Goal: Check status

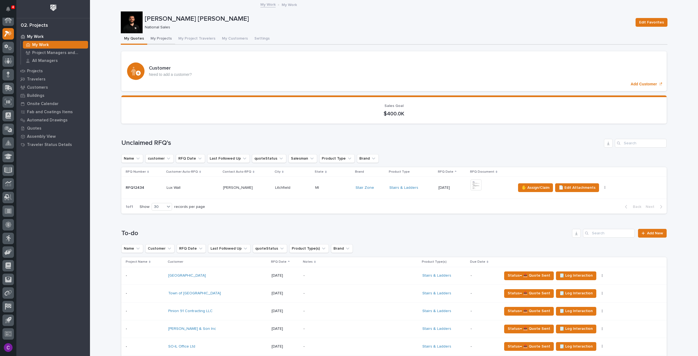
click at [155, 35] on button "My Projects" at bounding box center [161, 38] width 28 height 11
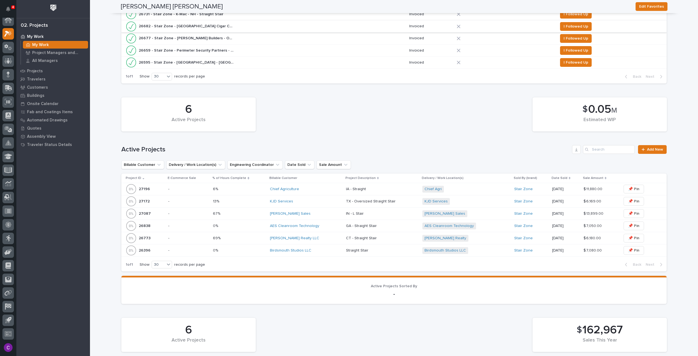
scroll to position [191, 0]
click at [245, 213] on p at bounding box center [239, 213] width 52 height 5
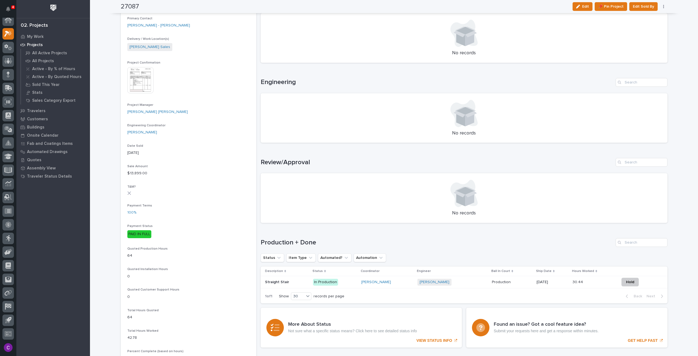
scroll to position [327, 0]
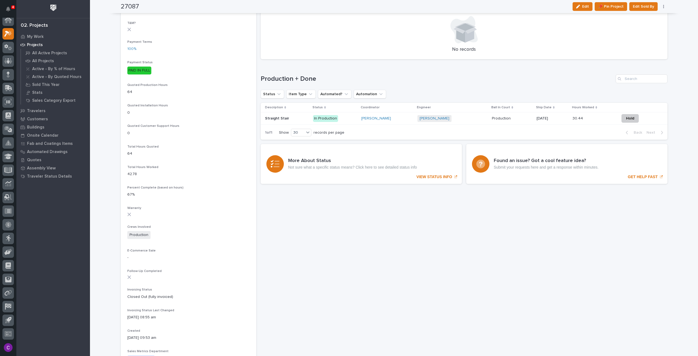
click at [561, 120] on p "10/07/2025" at bounding box center [552, 118] width 32 height 5
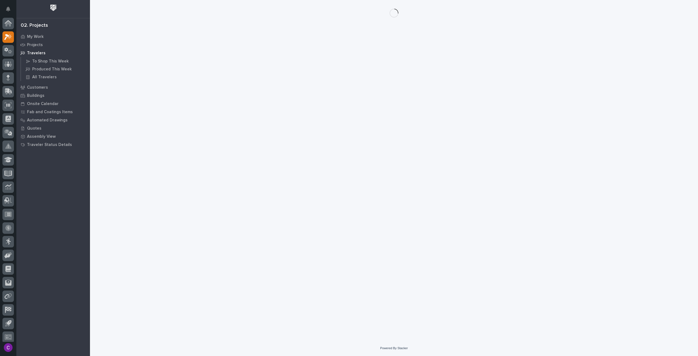
scroll to position [3, 0]
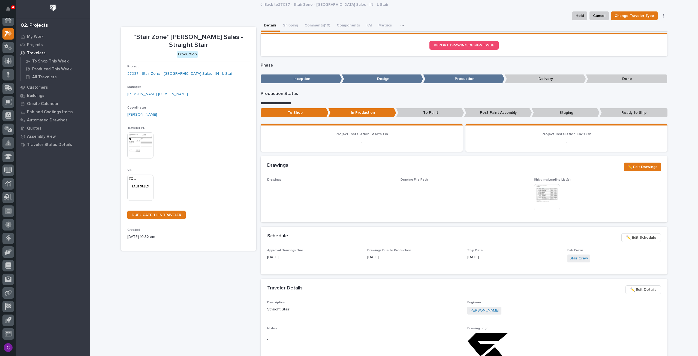
click at [171, 282] on div "*Stair Zone* Kaeb Sales - Straight Stair Production Project 27087 - Stair Zone …" at bounding box center [188, 302] width 135 height 551
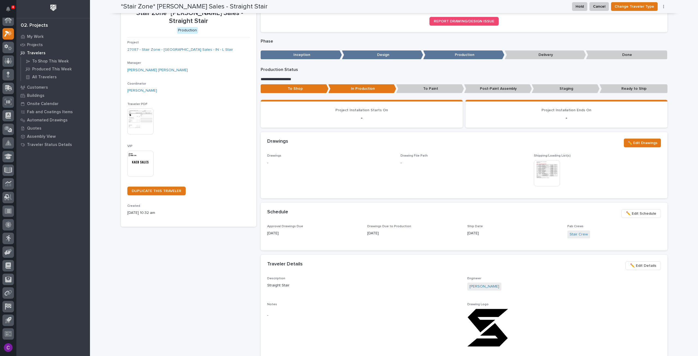
scroll to position [0, 0]
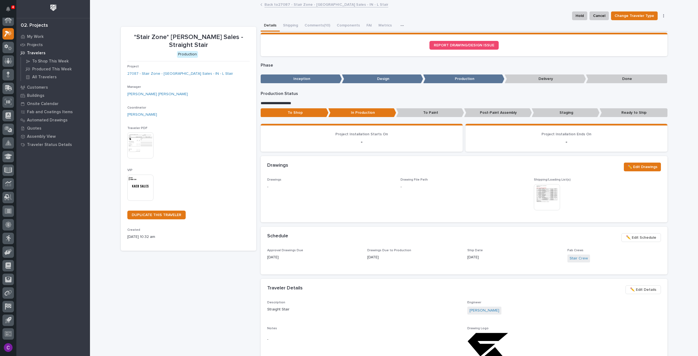
click at [285, 3] on link "Back to 27087 - Stair Zone - Kaeb Sales - IN - L Stair" at bounding box center [326, 4] width 124 height 6
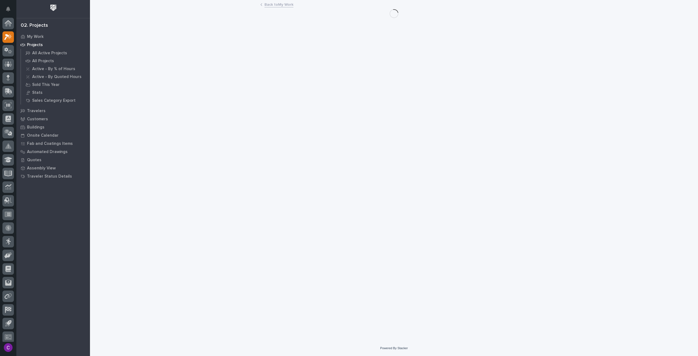
scroll to position [3, 0]
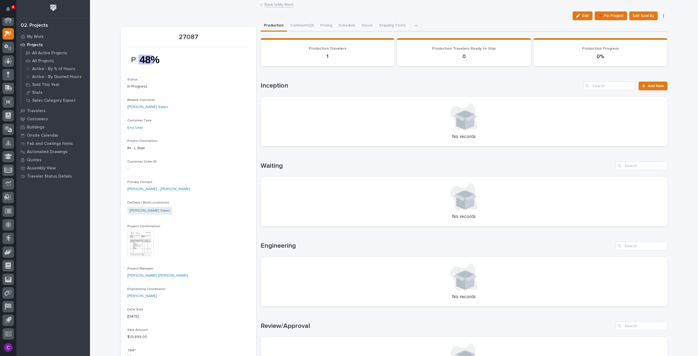
click at [273, 2] on link "Back to My Work" at bounding box center [278, 4] width 29 height 6
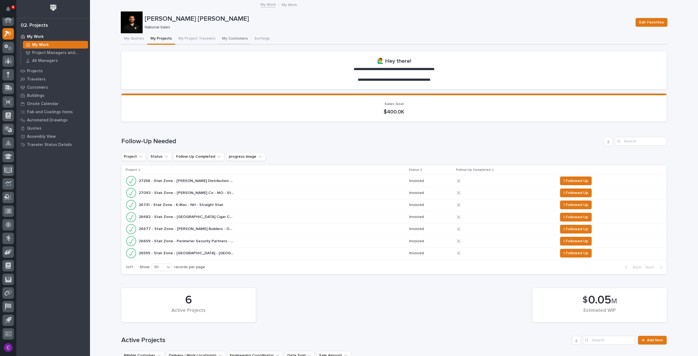
click at [228, 37] on button "My Customers" at bounding box center [235, 38] width 32 height 11
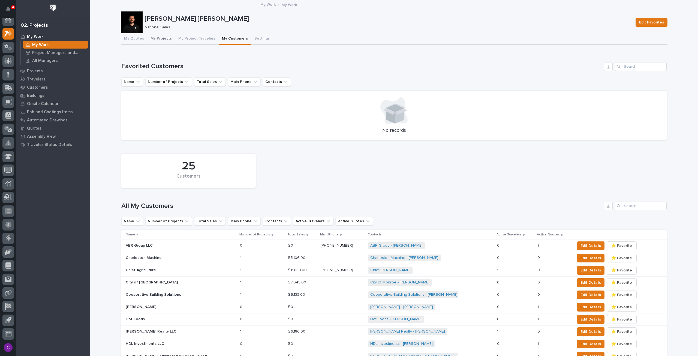
click at [158, 43] on button "My Projects" at bounding box center [161, 38] width 28 height 11
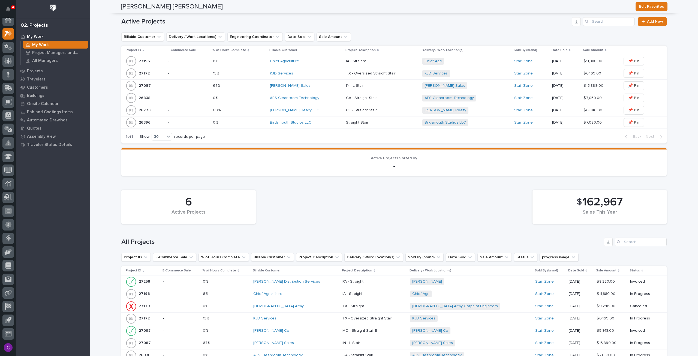
scroll to position [327, 0]
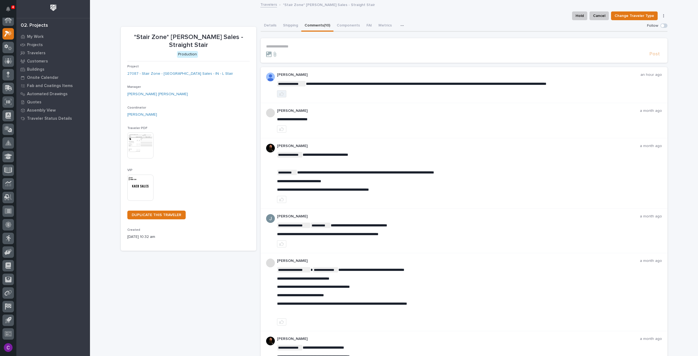
click at [277, 95] on button "button" at bounding box center [281, 93] width 9 height 7
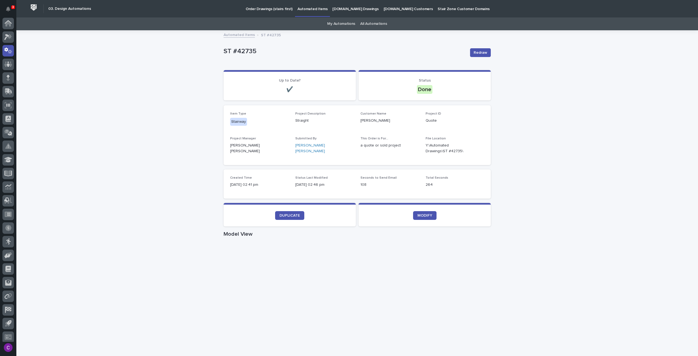
scroll to position [13, 0]
